Goal: Information Seeking & Learning: Stay updated

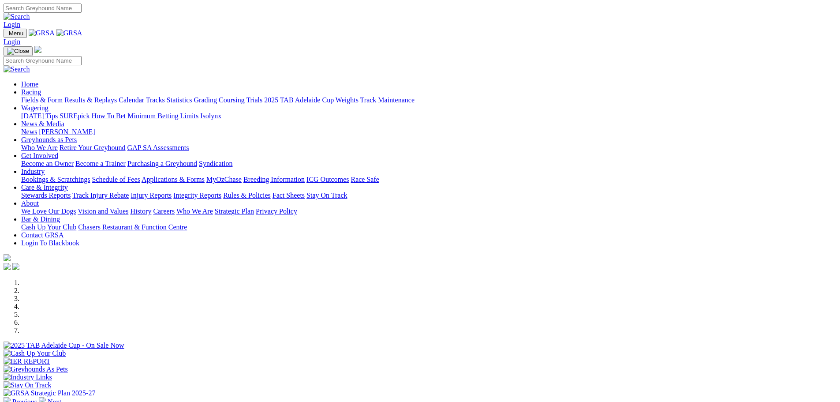
scroll to position [220, 0]
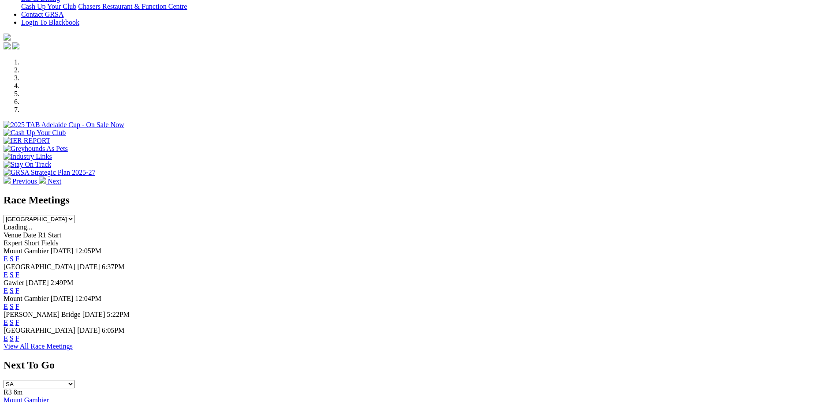
click at [19, 342] on link "F" at bounding box center [17, 337] width 4 height 7
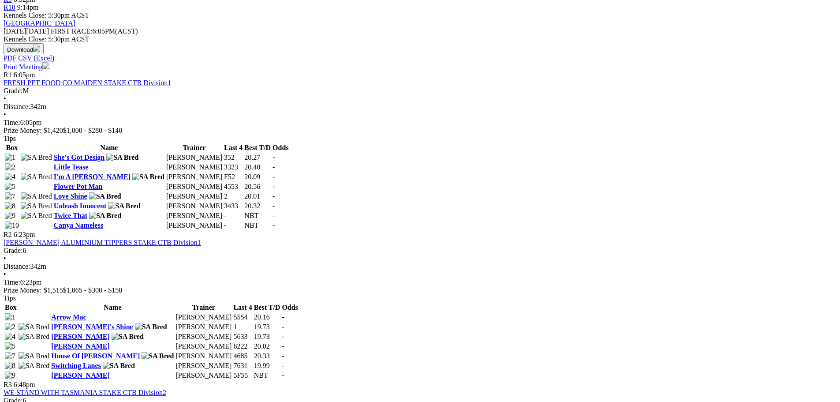
scroll to position [353, 0]
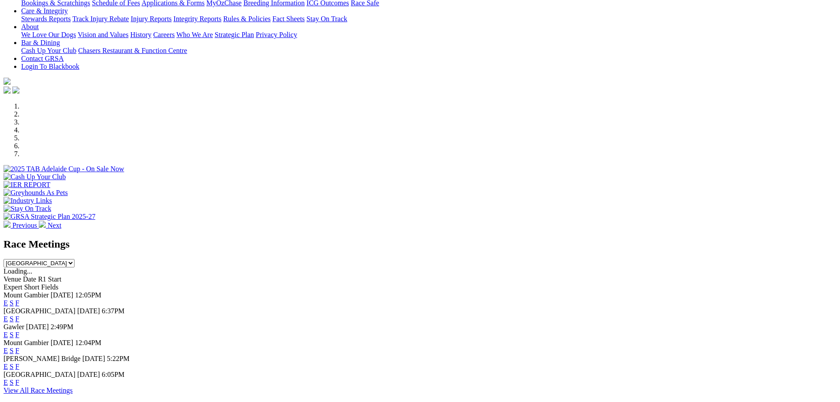
scroll to position [220, 0]
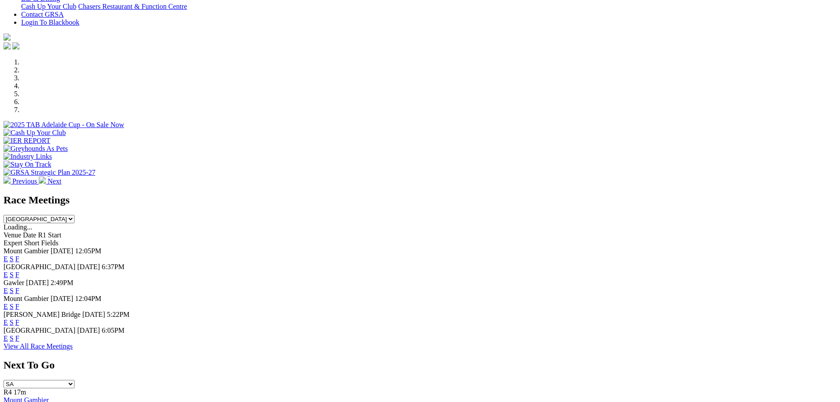
click at [19, 271] on link "F" at bounding box center [17, 274] width 4 height 7
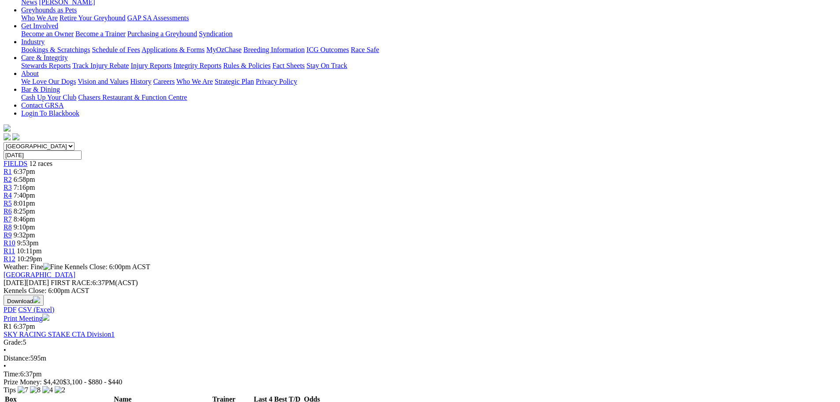
scroll to position [132, 0]
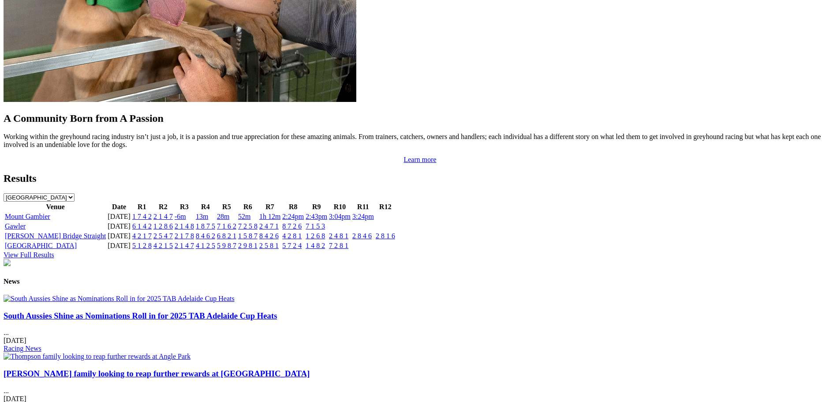
scroll to position [882, 0]
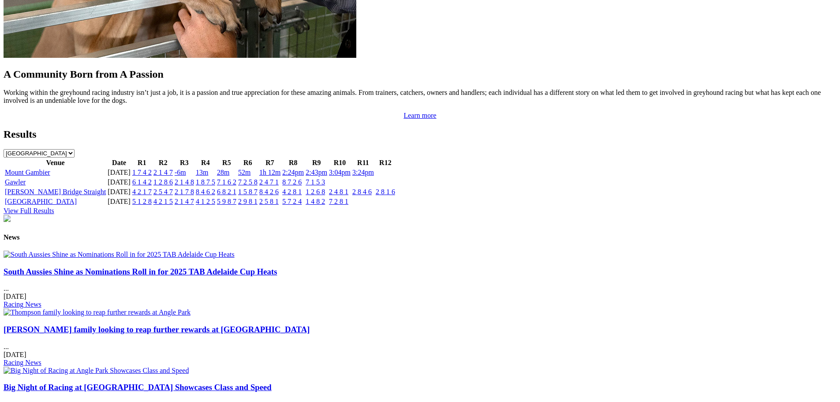
click at [213, 258] on img at bounding box center [119, 254] width 231 height 8
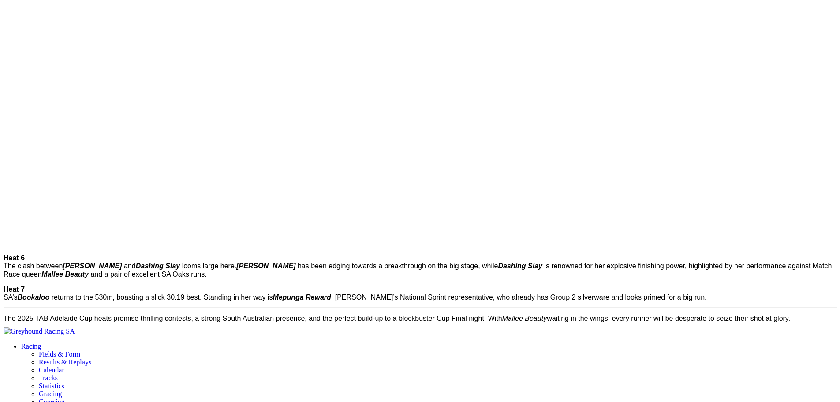
scroll to position [1014, 0]
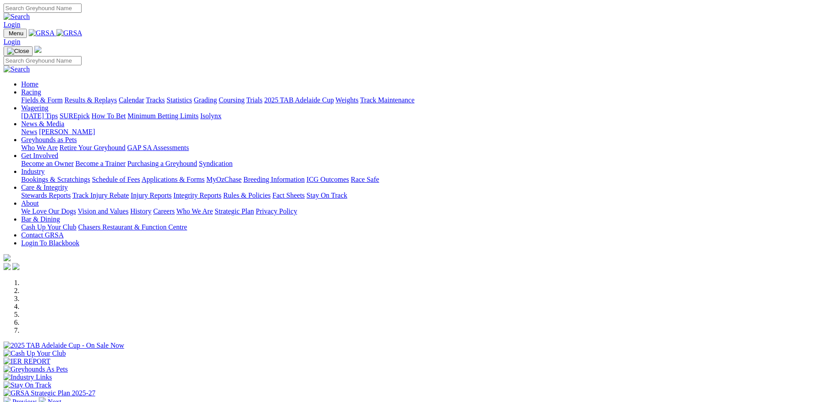
scroll to position [872, 0]
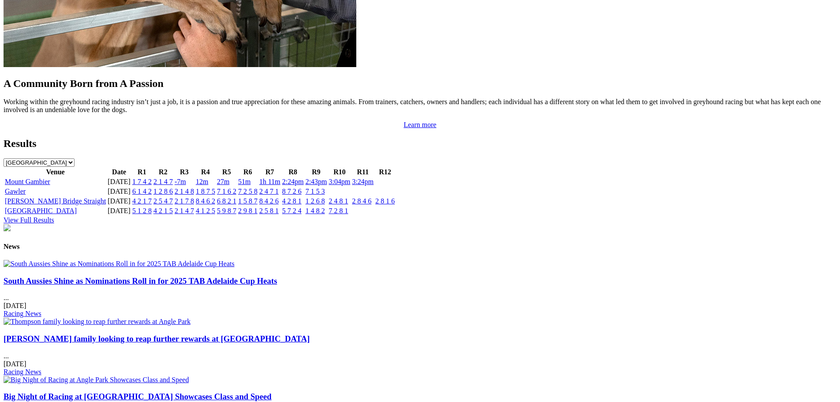
click at [190, 317] on img at bounding box center [97, 321] width 187 height 8
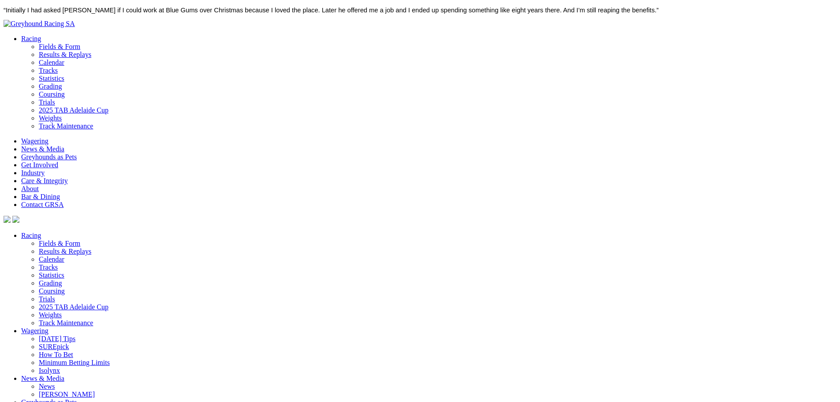
scroll to position [1268, 0]
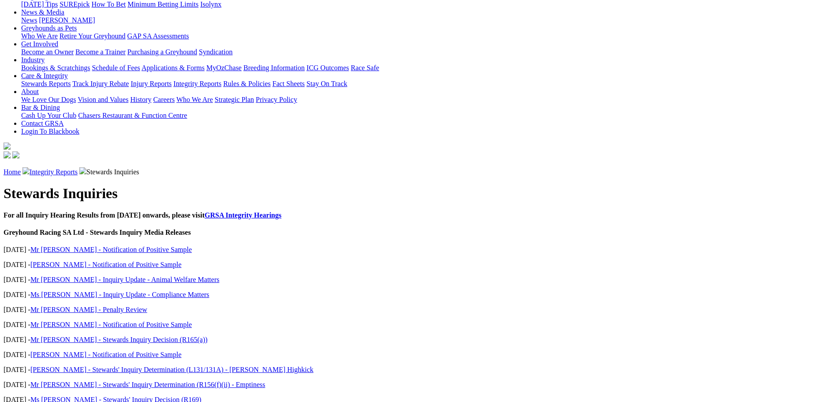
scroll to position [132, 0]
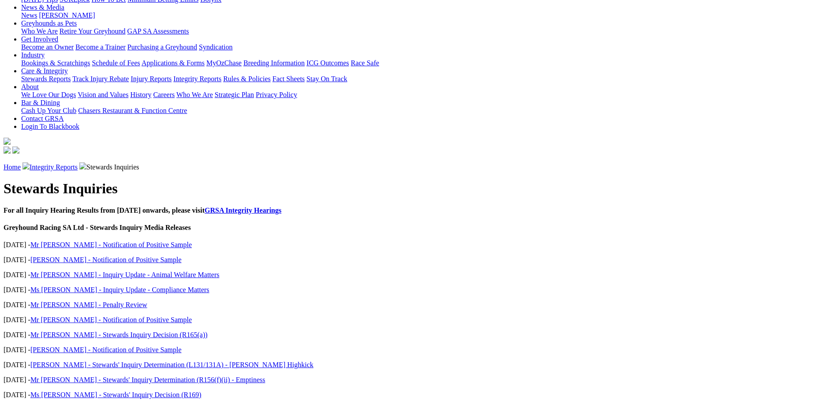
click at [192, 241] on link "Mr [PERSON_NAME] - Notification of Positive Sample" at bounding box center [110, 244] width 161 height 7
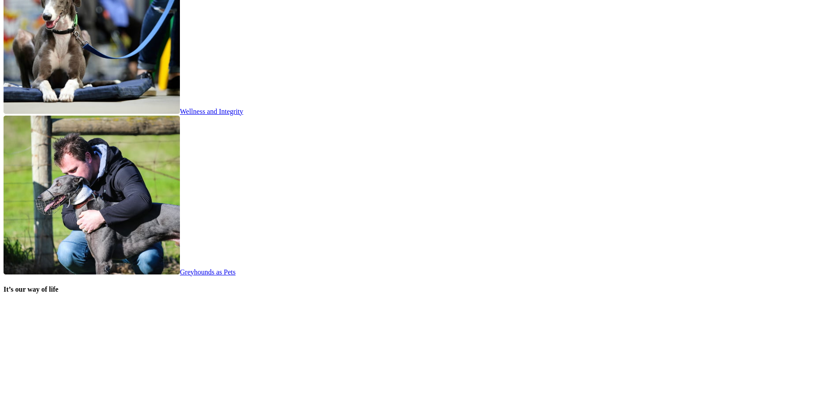
scroll to position [1657, 0]
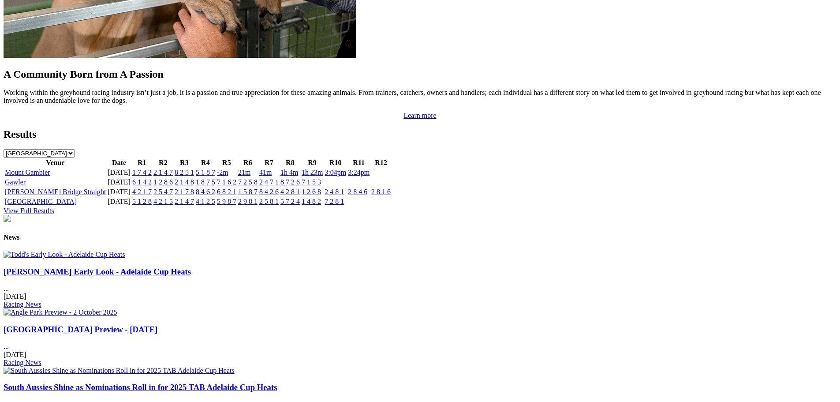
scroll to position [970, 0]
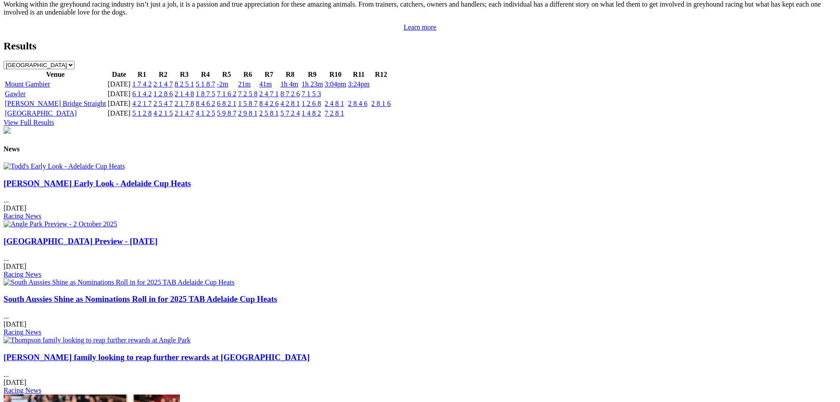
click at [117, 220] on img at bounding box center [61, 224] width 114 height 8
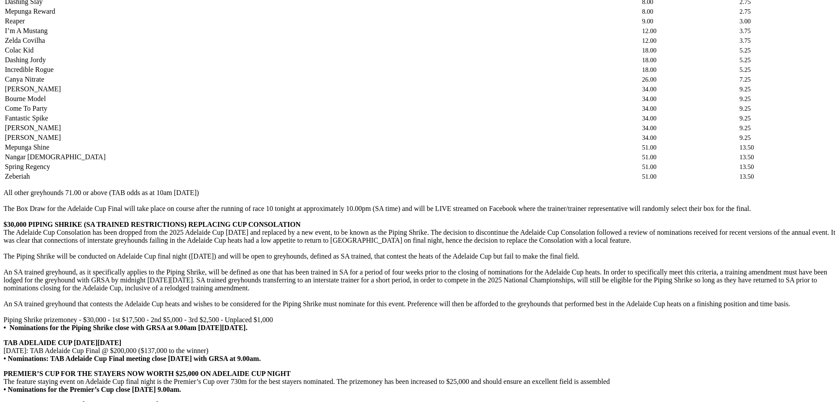
scroll to position [1233, 0]
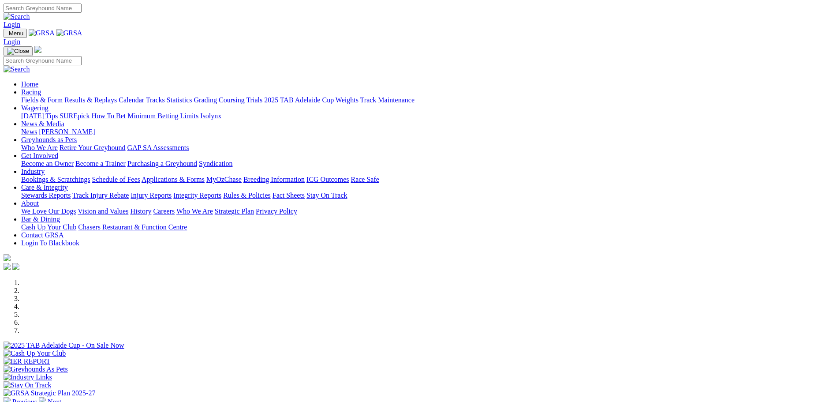
scroll to position [973, 0]
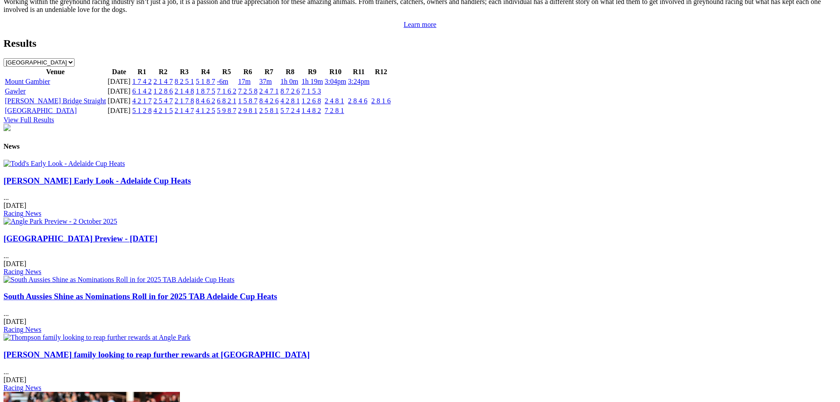
click at [125, 168] on img at bounding box center [64, 164] width 121 height 8
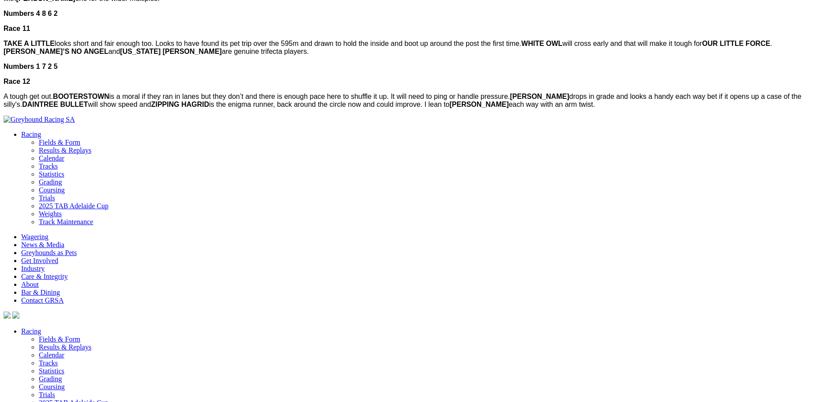
scroll to position [1032, 0]
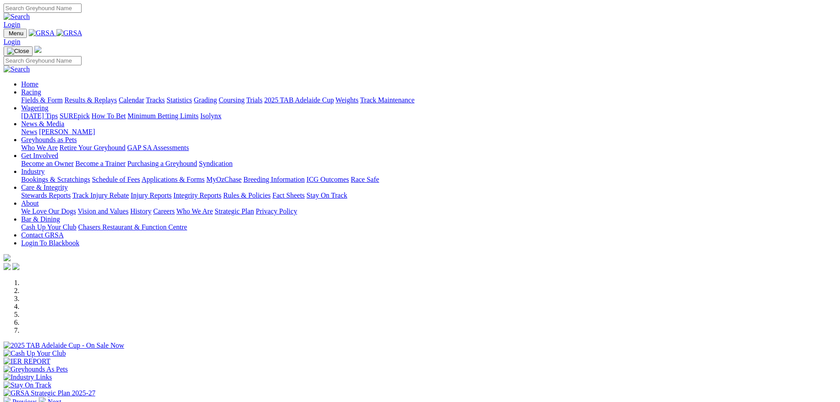
scroll to position [973, 0]
